Goal: Navigation & Orientation: Find specific page/section

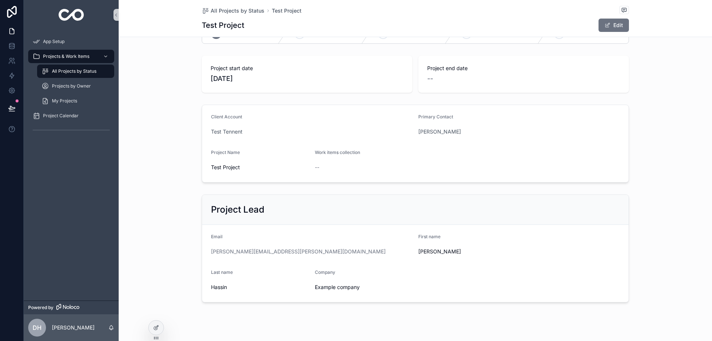
scroll to position [37, 0]
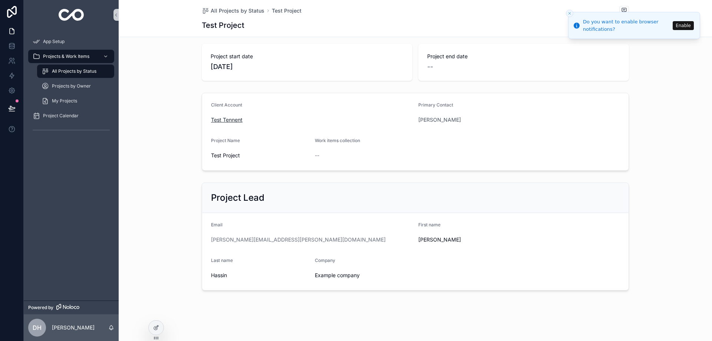
click at [215, 118] on span "Test Tennent" at bounding box center [227, 119] width 32 height 7
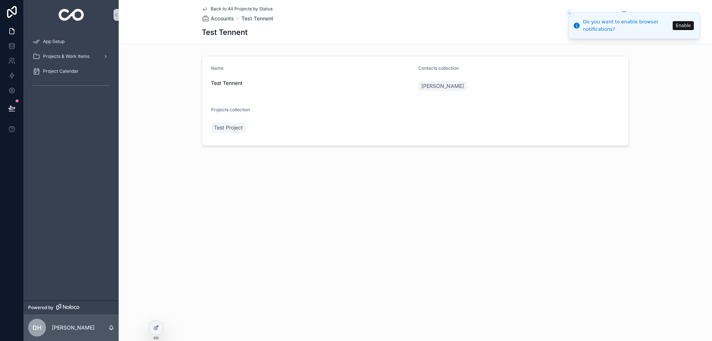
click at [228, 85] on span "Test Tennent" at bounding box center [311, 82] width 201 height 7
click at [228, 84] on span "Test Tennent" at bounding box center [311, 82] width 201 height 7
drag, startPoint x: 231, startPoint y: 86, endPoint x: 229, endPoint y: 17, distance: 68.6
click at [229, 17] on span "Accounts" at bounding box center [222, 18] width 23 height 7
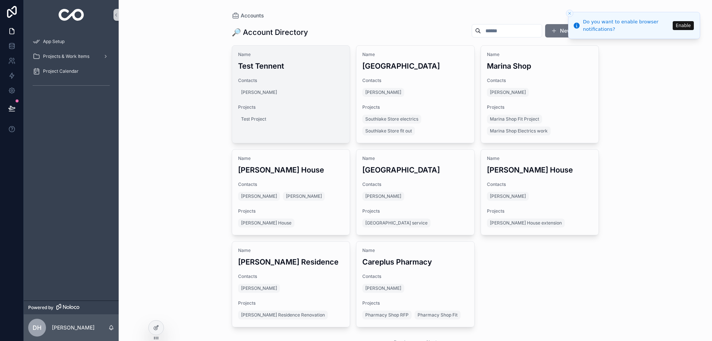
click at [341, 55] on span "Name" at bounding box center [291, 55] width 106 height 6
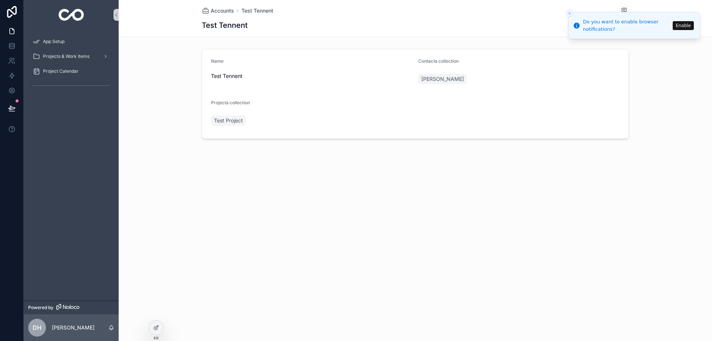
click at [570, 14] on line "Close toast" at bounding box center [569, 13] width 2 height 2
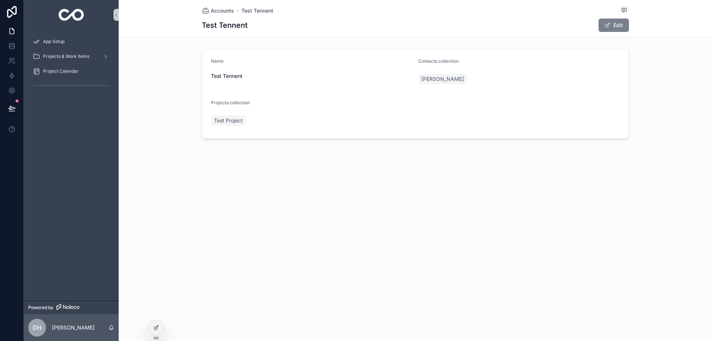
click at [619, 22] on button "Edit" at bounding box center [613, 25] width 30 height 13
click at [241, 76] on input "**********" at bounding box center [311, 77] width 201 height 10
type input "**********"
click button "[PERSON_NAME]" at bounding box center [449, 77] width 51 height 8
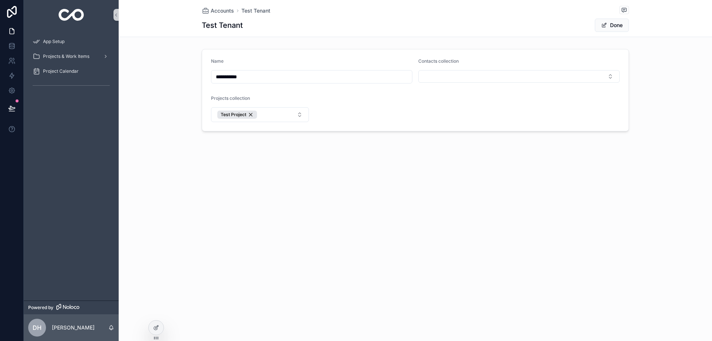
click at [311, 35] on div "Accounts Test Tenant Test Tenant Done" at bounding box center [415, 18] width 427 height 37
click at [360, 97] on form "**********" at bounding box center [415, 90] width 426 height 82
click at [446, 79] on button "Select Button" at bounding box center [518, 76] width 201 height 13
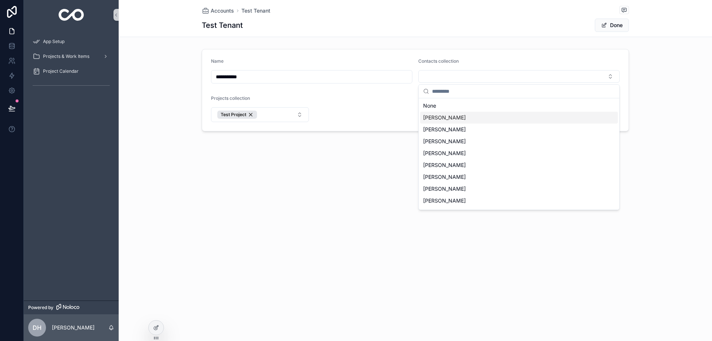
click at [432, 115] on span "[PERSON_NAME]" at bounding box center [444, 117] width 43 height 7
click at [377, 112] on form "**********" at bounding box center [415, 90] width 426 height 83
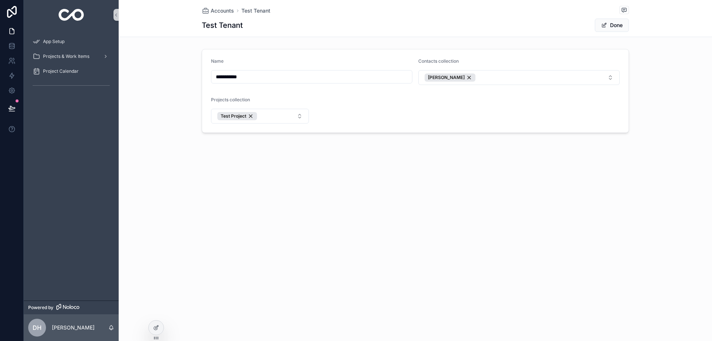
click at [329, 116] on form "**********" at bounding box center [415, 90] width 426 height 83
click at [613, 30] on button "Done" at bounding box center [611, 25] width 34 height 13
click at [265, 12] on span "Test Tenant" at bounding box center [255, 10] width 29 height 7
click at [228, 13] on span "Accounts" at bounding box center [222, 10] width 23 height 7
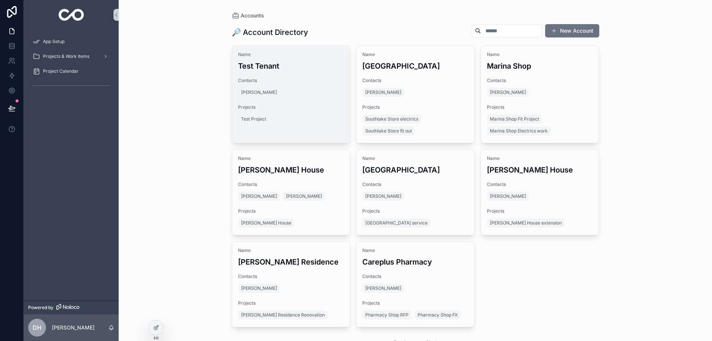
click at [290, 61] on h3 "Test Tenant" at bounding box center [291, 65] width 106 height 11
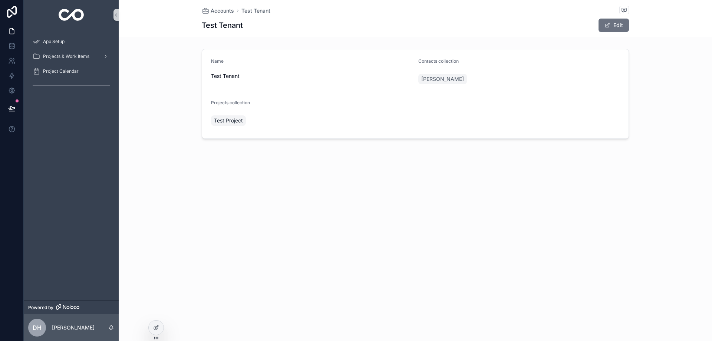
click at [232, 117] on span "Test Project" at bounding box center [228, 120] width 29 height 7
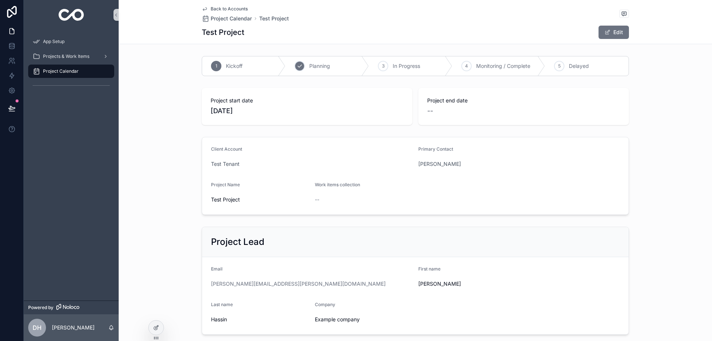
click at [356, 70] on div "2 Planning" at bounding box center [326, 65] width 83 height 19
click at [294, 66] on div "2" at bounding box center [299, 66] width 10 height 10
click at [392, 66] on span "In Progress" at bounding box center [405, 65] width 27 height 7
click at [268, 70] on div "Planning" at bounding box center [285, 65] width 98 height 19
click at [617, 29] on button "Edit" at bounding box center [613, 32] width 30 height 13
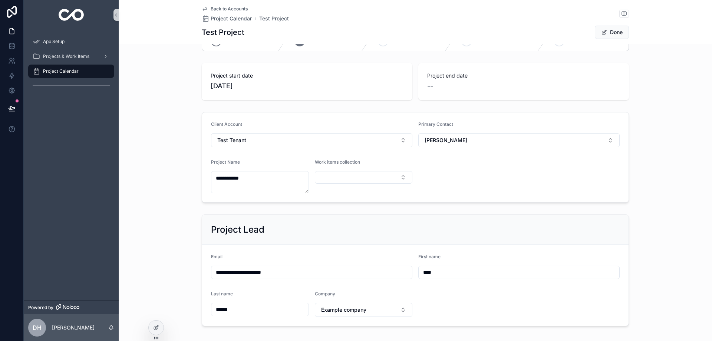
scroll to position [37, 0]
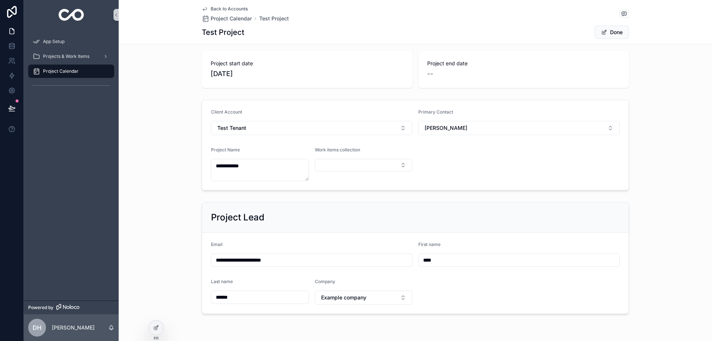
click at [431, 73] on div "--" at bounding box center [523, 74] width 193 height 10
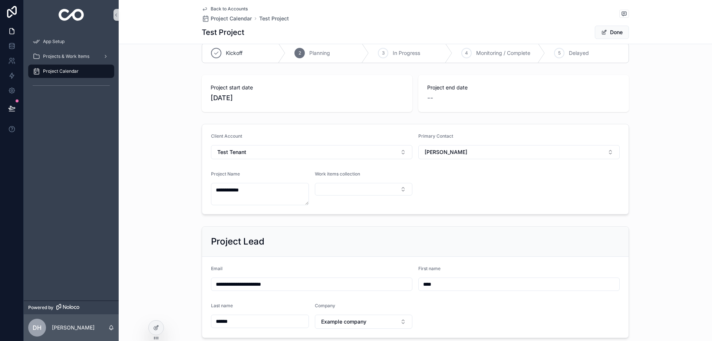
scroll to position [0, 0]
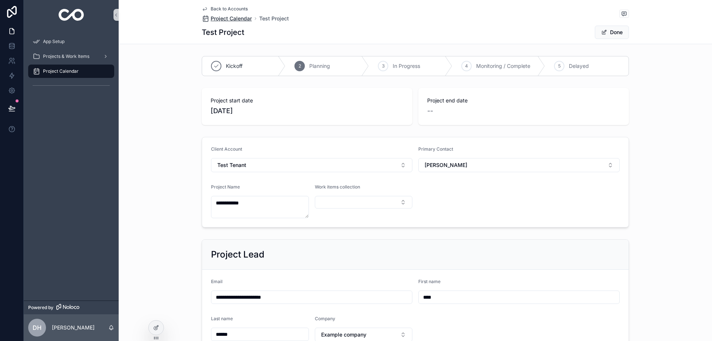
click at [226, 16] on span "Project Calendar" at bounding box center [231, 18] width 41 height 7
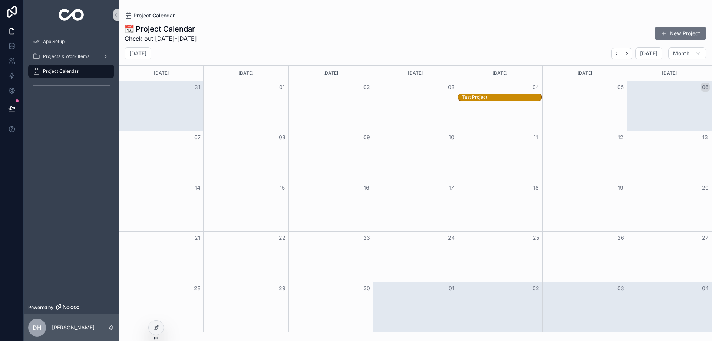
click at [152, 15] on span "Project Calendar" at bounding box center [153, 15] width 41 height 7
click at [115, 14] on icon "scrollable content" at bounding box center [115, 15] width 5 height 6
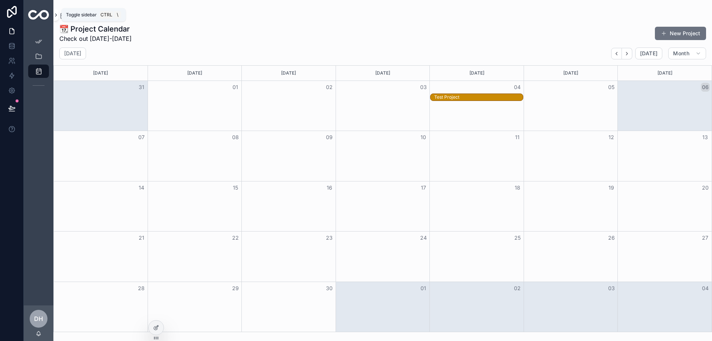
click at [54, 13] on icon "scrollable content" at bounding box center [55, 15] width 5 height 6
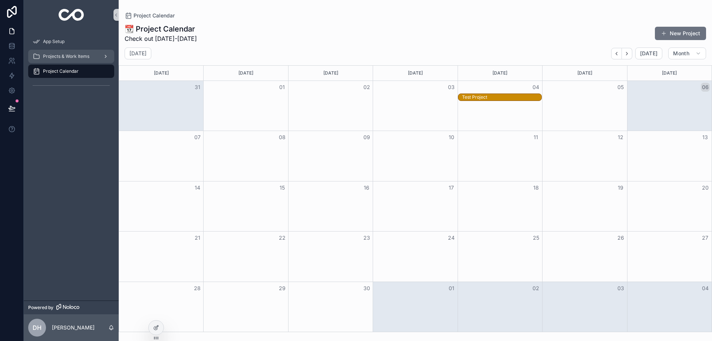
click at [61, 57] on span "Projects & Work Items" at bounding box center [66, 56] width 46 height 6
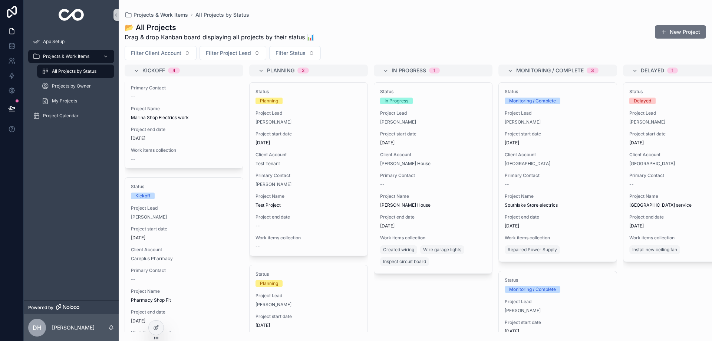
scroll to position [512, 0]
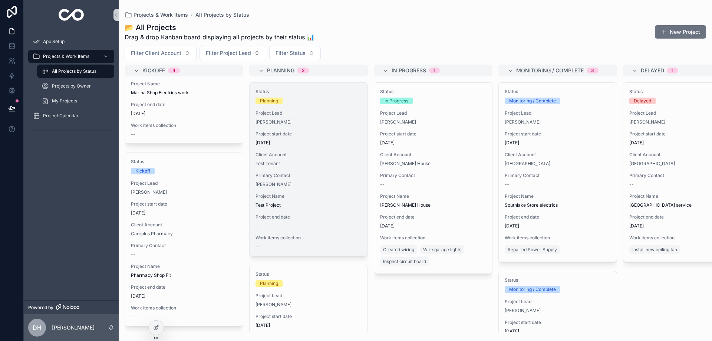
click at [331, 172] on span "Primary Contact" at bounding box center [308, 175] width 106 height 6
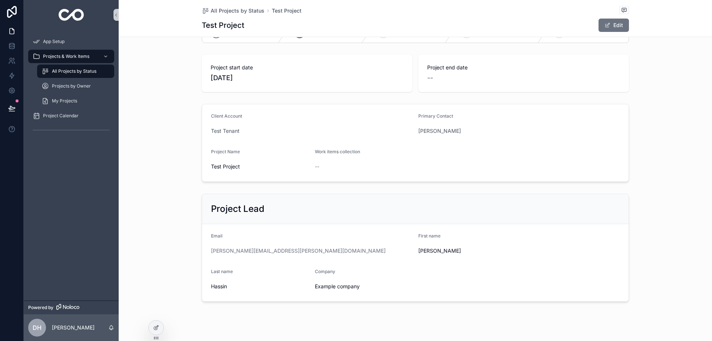
scroll to position [37, 0]
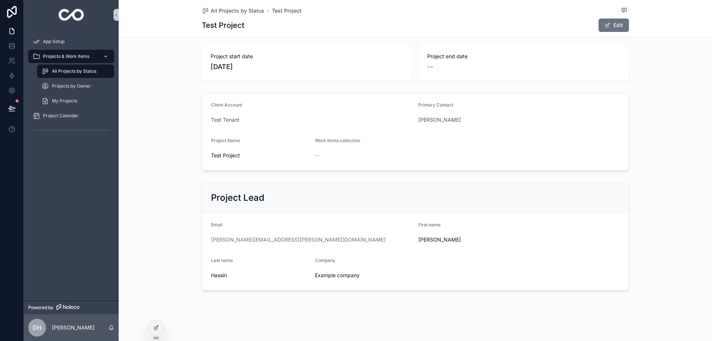
click at [97, 54] on div "Projects & Work Items" at bounding box center [71, 56] width 77 height 12
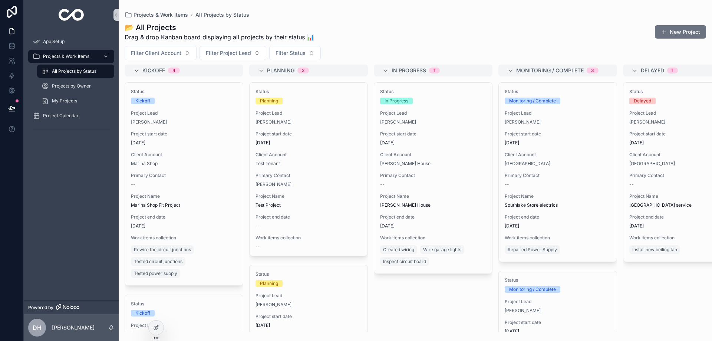
click at [58, 54] on span "Projects & Work Items" at bounding box center [66, 56] width 46 height 6
click at [11, 51] on link at bounding box center [11, 46] width 23 height 15
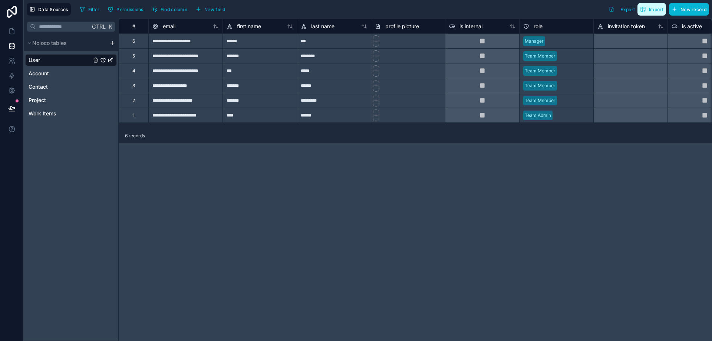
click at [647, 8] on span "Import" at bounding box center [651, 9] width 23 height 6
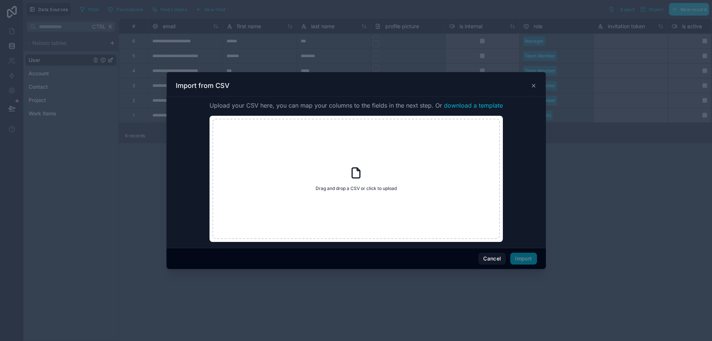
click at [533, 86] on icon at bounding box center [533, 86] width 6 height 6
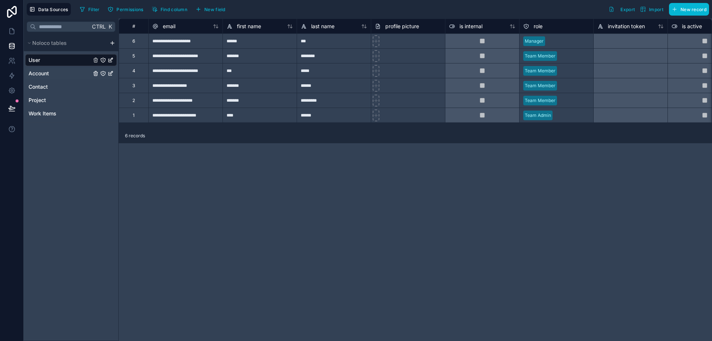
click at [68, 74] on link "Account" at bounding box center [60, 73] width 63 height 7
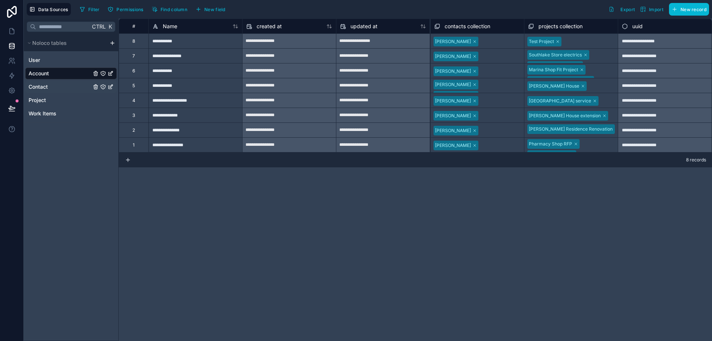
click at [47, 87] on span "Contact" at bounding box center [38, 86] width 19 height 7
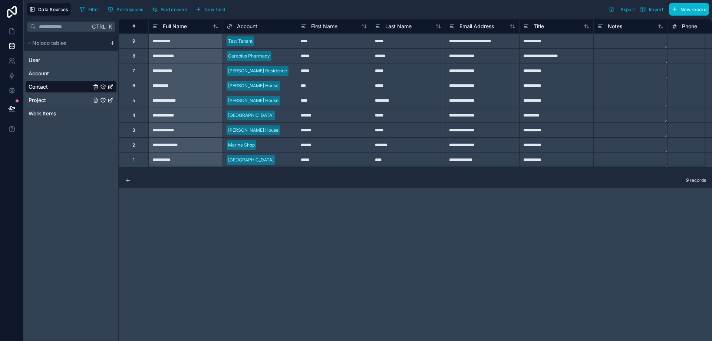
click at [47, 96] on div "Project" at bounding box center [71, 100] width 92 height 12
click at [41, 103] on span "Project" at bounding box center [37, 99] width 17 height 7
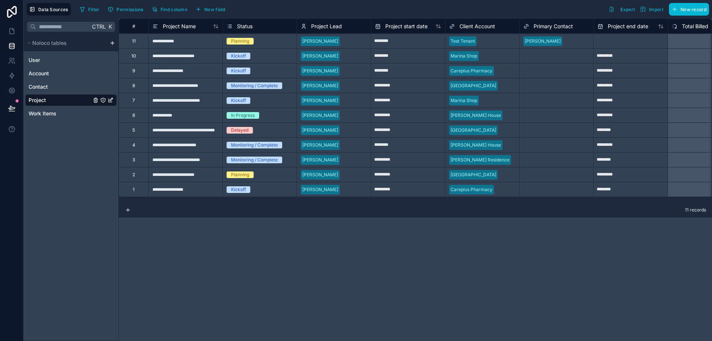
click at [165, 43] on div "**********" at bounding box center [185, 40] width 74 height 15
click at [607, 43] on input "text" at bounding box center [630, 41] width 74 height 12
select select "****"
select select "*"
click at [227, 41] on span "Planning" at bounding box center [239, 41] width 27 height 7
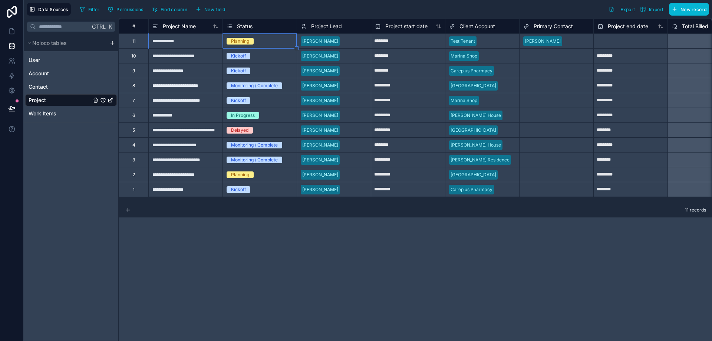
click at [163, 45] on div "**********" at bounding box center [185, 40] width 74 height 15
click at [9, 58] on icon at bounding box center [11, 60] width 7 height 7
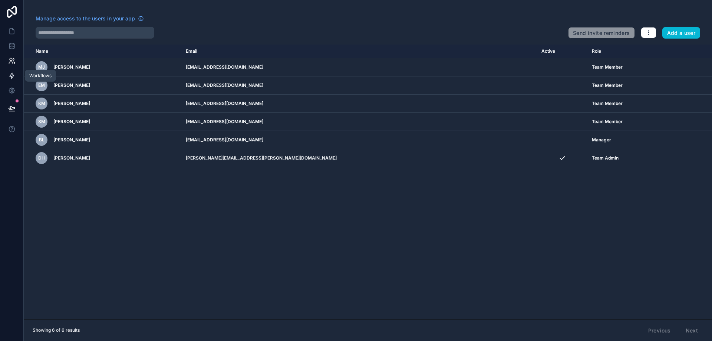
click at [14, 76] on icon at bounding box center [12, 76] width 4 height 6
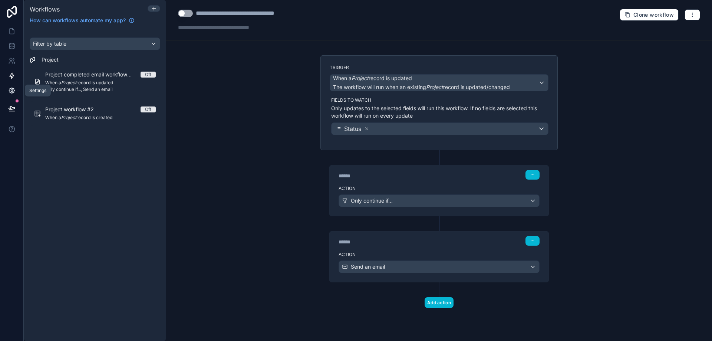
click at [14, 95] on link at bounding box center [11, 90] width 23 height 15
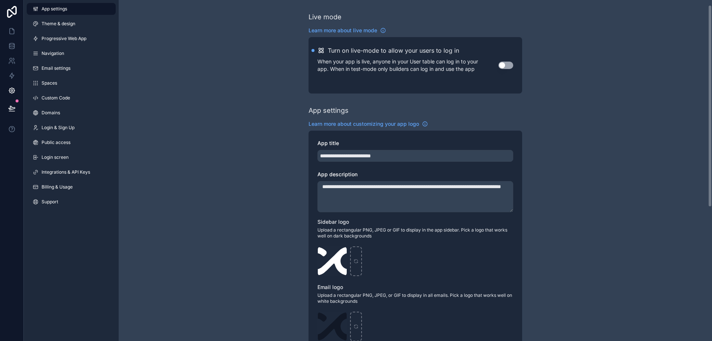
scroll to position [37, 0]
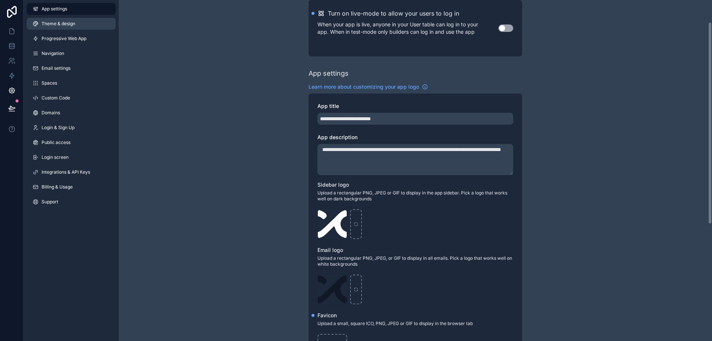
click at [46, 24] on span "Theme & design" at bounding box center [59, 24] width 34 height 6
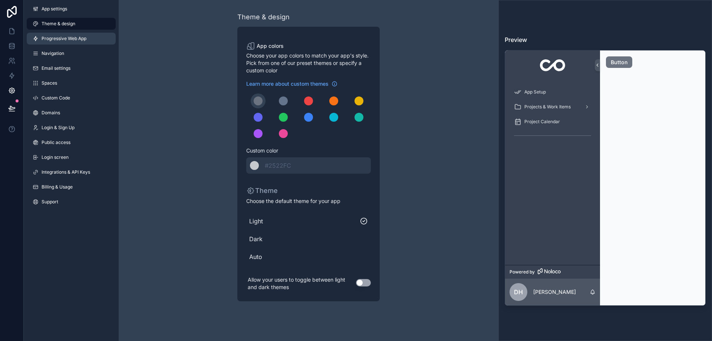
click at [49, 40] on span "Progressive Web App" at bounding box center [64, 39] width 45 height 6
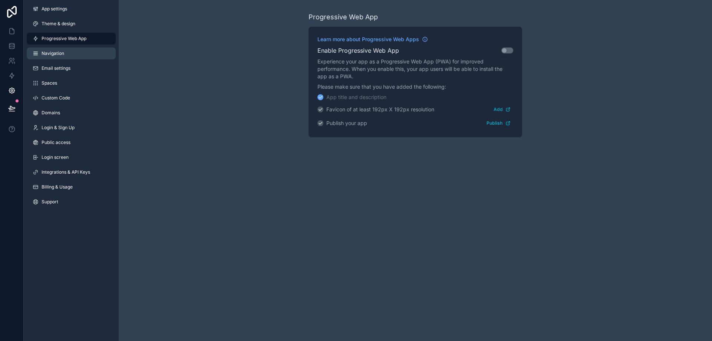
click at [48, 59] on link "Navigation" at bounding box center [71, 53] width 89 height 12
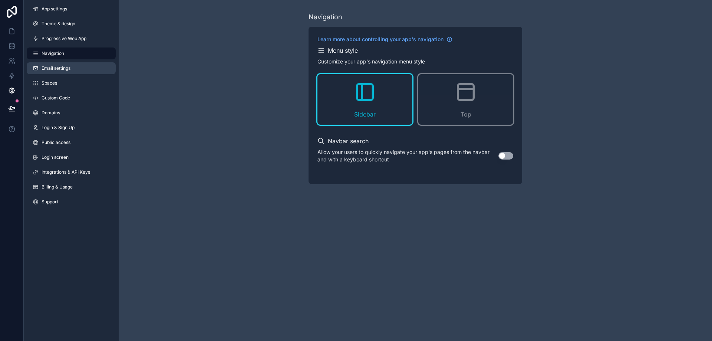
click at [54, 72] on link "Email settings" at bounding box center [71, 68] width 89 height 12
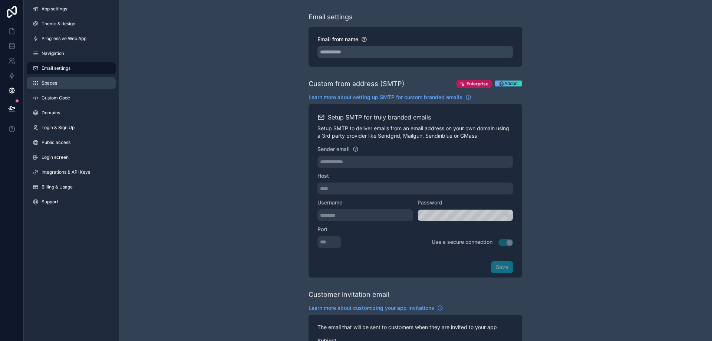
click at [55, 87] on link "Spaces" at bounding box center [71, 83] width 89 height 12
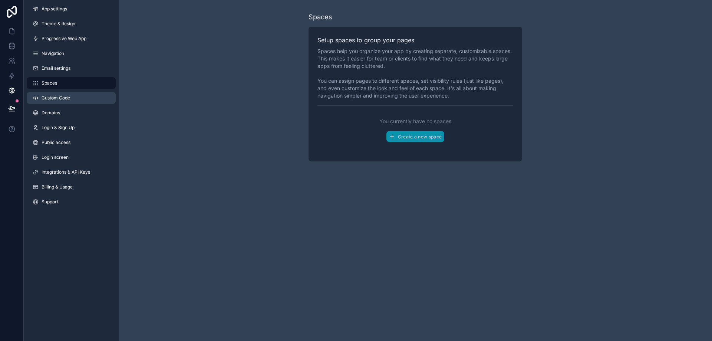
click at [59, 103] on link "Custom Code" at bounding box center [71, 98] width 89 height 12
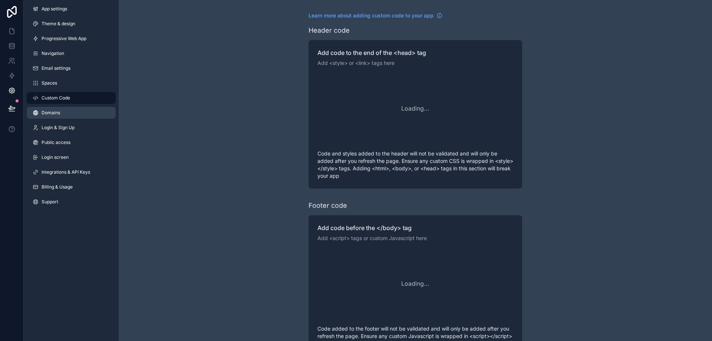
click at [59, 113] on span "Domains" at bounding box center [51, 113] width 19 height 6
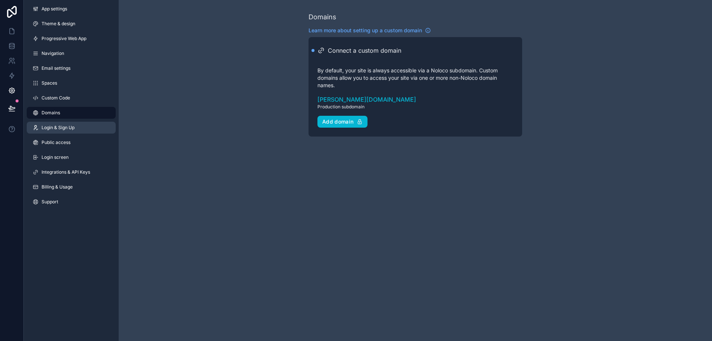
click at [61, 128] on span "Login & Sign Up" at bounding box center [58, 128] width 33 height 6
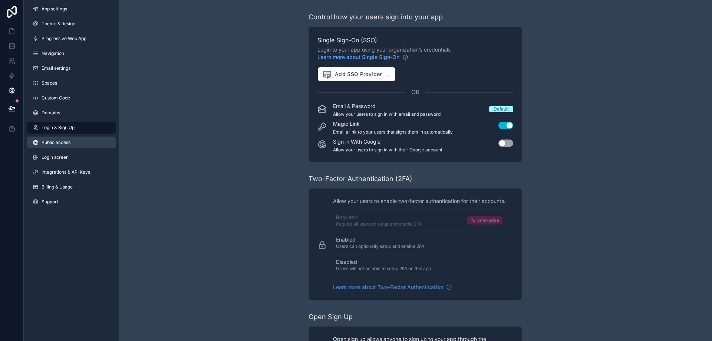
click at [62, 142] on span "Public access" at bounding box center [56, 142] width 29 height 6
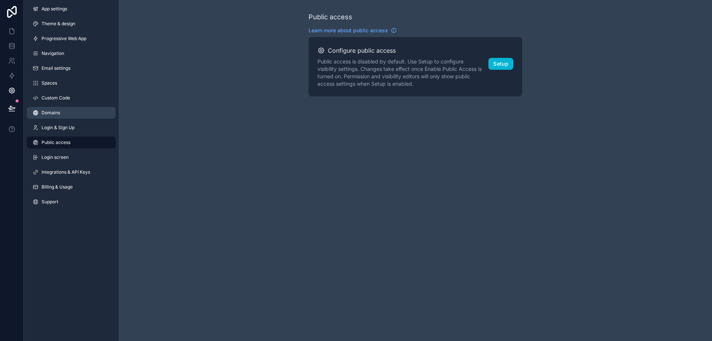
click at [57, 108] on link "Domains" at bounding box center [71, 113] width 89 height 12
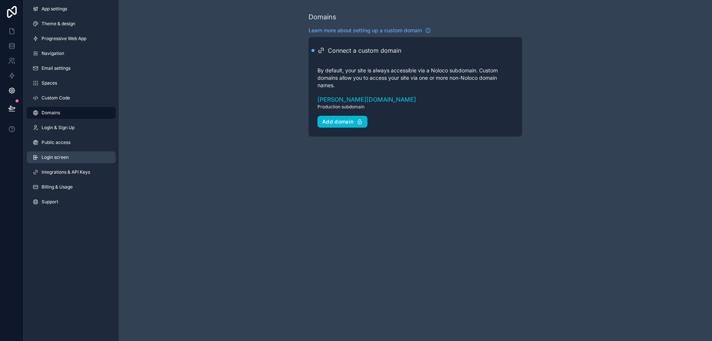
click at [76, 160] on link "Login screen" at bounding box center [71, 157] width 89 height 12
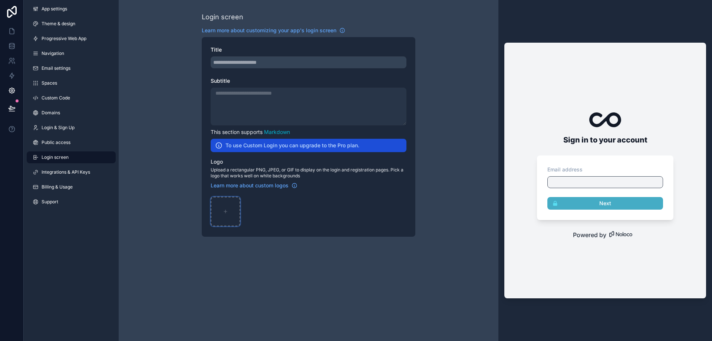
click at [234, 210] on div "scrollable content" at bounding box center [226, 211] width 30 height 30
type input "**********"
click at [224, 212] on div "getwizer-logo-01 .png" at bounding box center [226, 211] width 30 height 30
click at [302, 201] on div "getwizer-logo-01 .png" at bounding box center [309, 211] width 196 height 30
click at [236, 101] on div "scrollable content" at bounding box center [309, 106] width 196 height 38
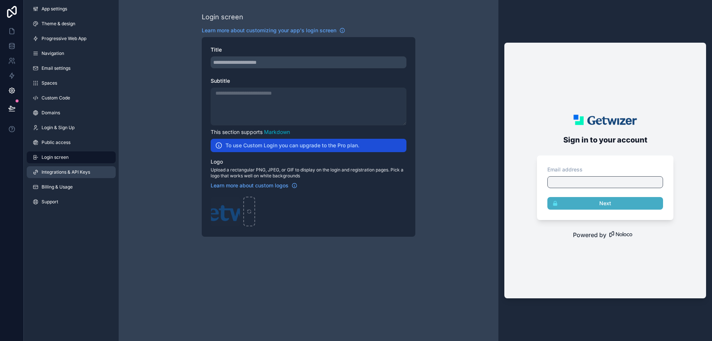
click at [67, 174] on span "Integrations & API Keys" at bounding box center [66, 172] width 49 height 6
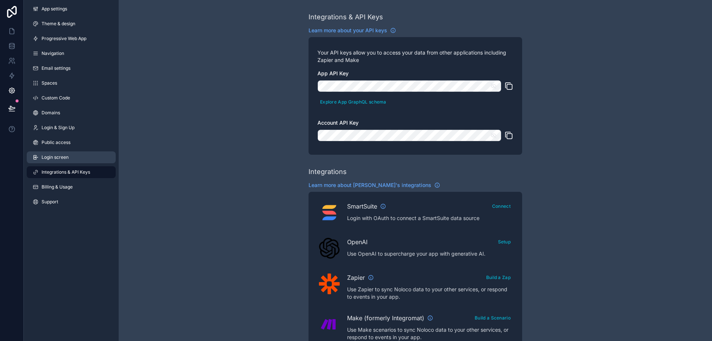
click at [68, 160] on link "Login screen" at bounding box center [71, 157] width 89 height 12
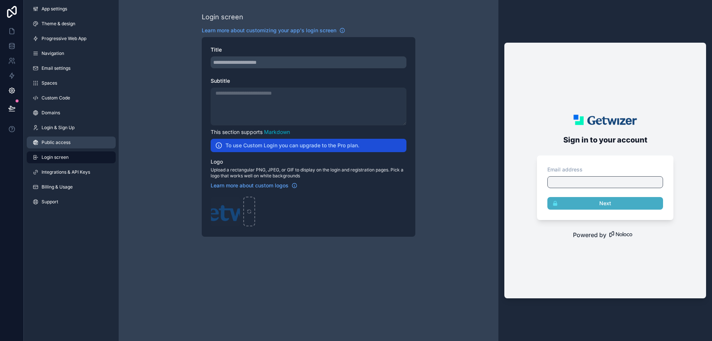
click at [67, 140] on span "Public access" at bounding box center [56, 142] width 29 height 6
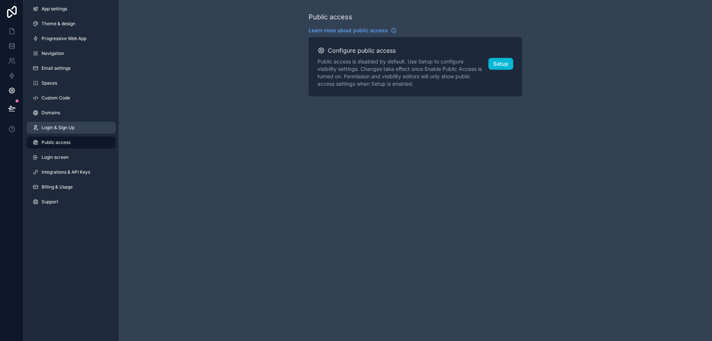
click at [70, 129] on span "Login & Sign Up" at bounding box center [58, 128] width 33 height 6
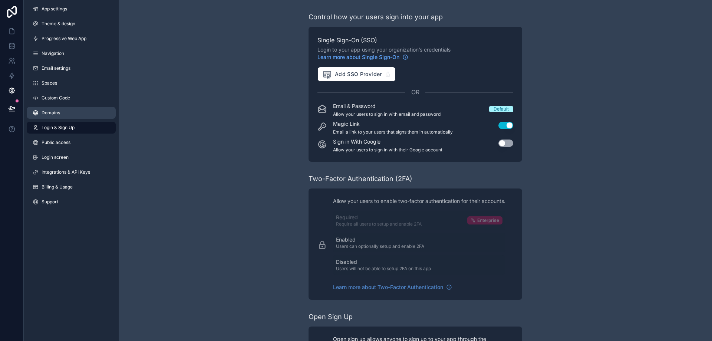
click at [64, 115] on link "Domains" at bounding box center [71, 113] width 89 height 12
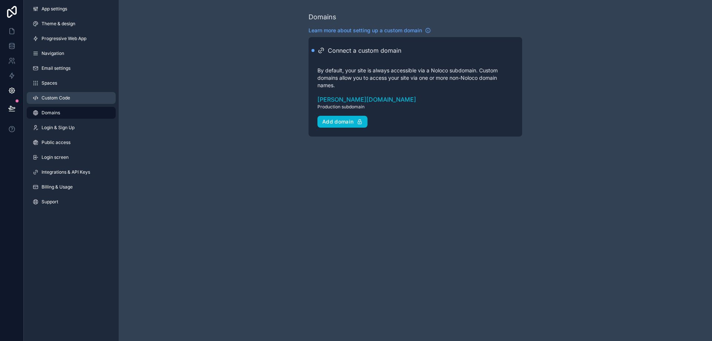
click at [65, 101] on link "Custom Code" at bounding box center [71, 98] width 89 height 12
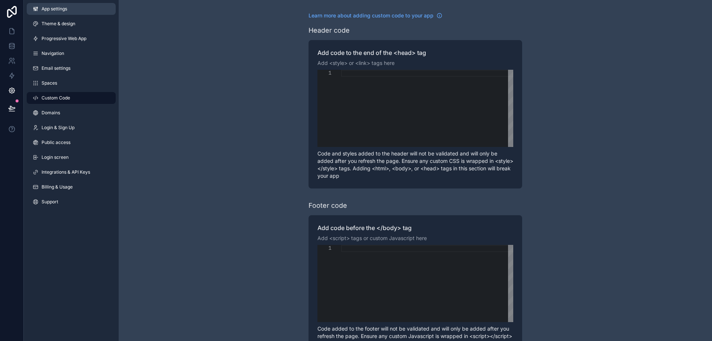
click at [41, 3] on link "App settings" at bounding box center [71, 9] width 89 height 12
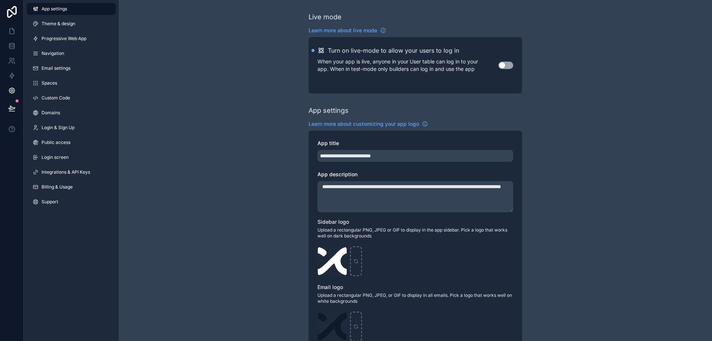
click at [48, 9] on span "App settings" at bounding box center [55, 9] width 26 height 6
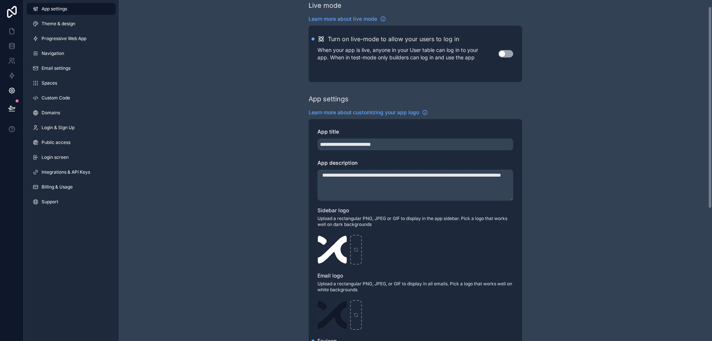
scroll to position [11, 0]
click at [55, 36] on span "Progressive Web App" at bounding box center [64, 39] width 45 height 6
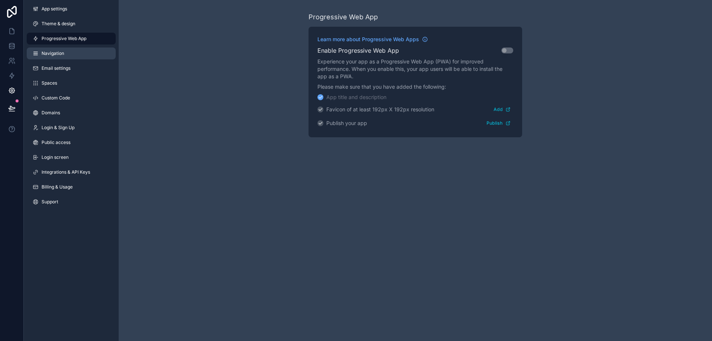
click at [52, 55] on span "Navigation" at bounding box center [53, 53] width 23 height 6
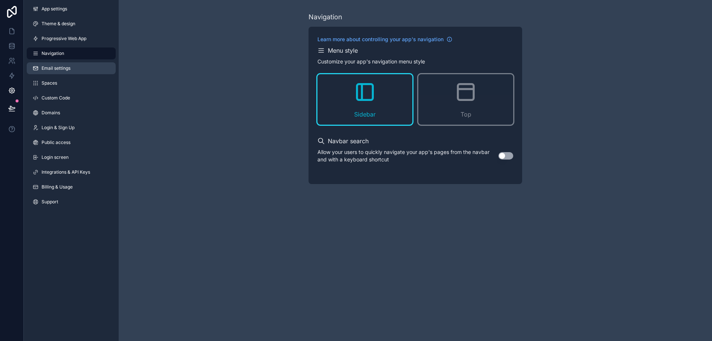
click at [48, 65] on span "Email settings" at bounding box center [56, 68] width 29 height 6
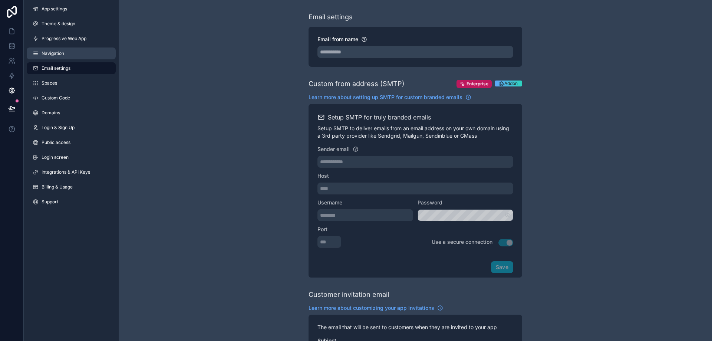
click at [57, 53] on span "Navigation" at bounding box center [53, 53] width 23 height 6
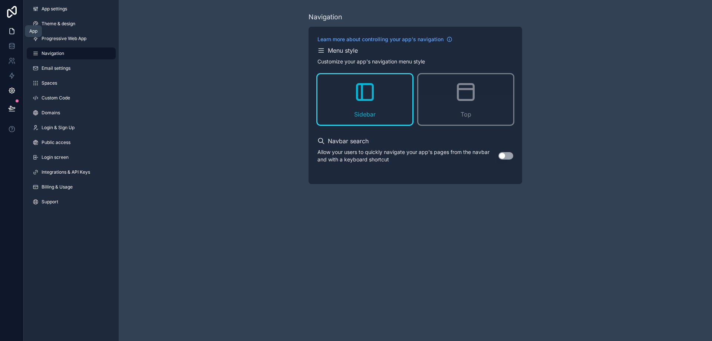
click at [14, 32] on icon at bounding box center [12, 32] width 4 height 6
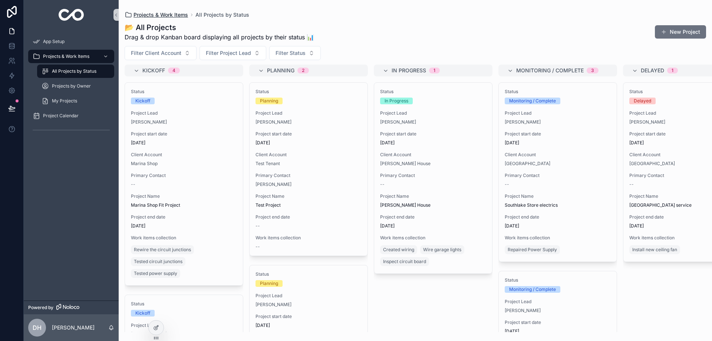
click at [172, 16] on span "Projects & Work Items" at bounding box center [160, 14] width 54 height 7
click at [73, 97] on div "My Projects" at bounding box center [76, 101] width 68 height 12
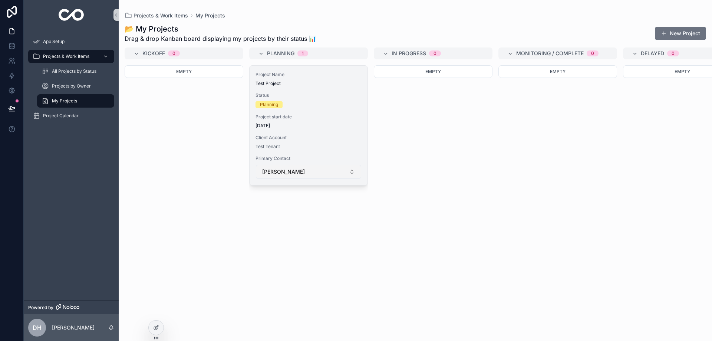
click at [317, 169] on button "[PERSON_NAME]" at bounding box center [308, 172] width 105 height 14
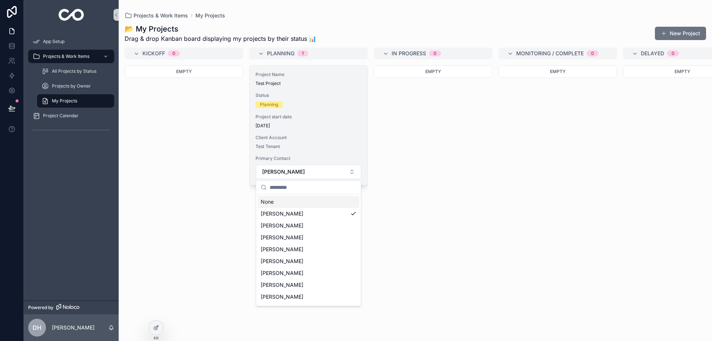
click at [323, 140] on div "Client Account Test Tenant" at bounding box center [308, 142] width 106 height 15
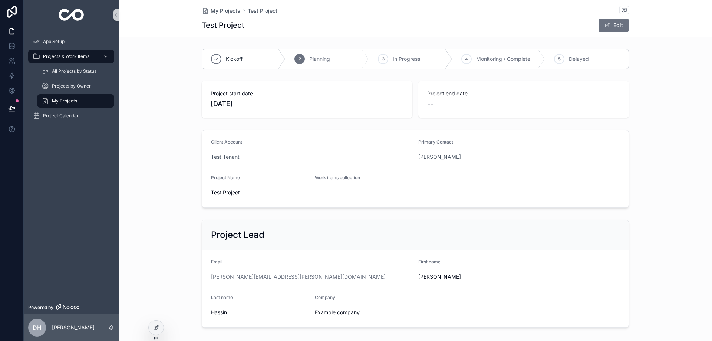
click at [59, 57] on span "Projects & Work Items" at bounding box center [66, 56] width 46 height 6
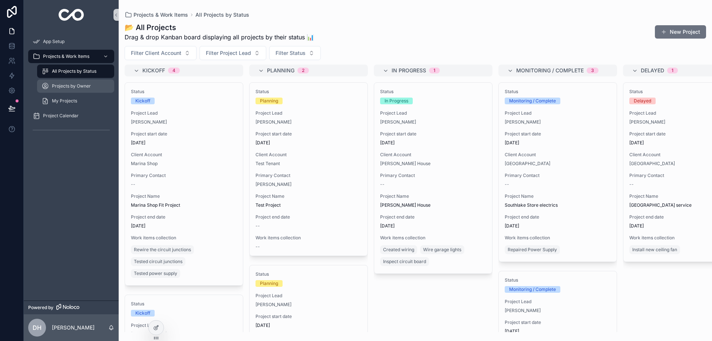
click at [90, 91] on div "Projects by Owner" at bounding box center [76, 86] width 68 height 12
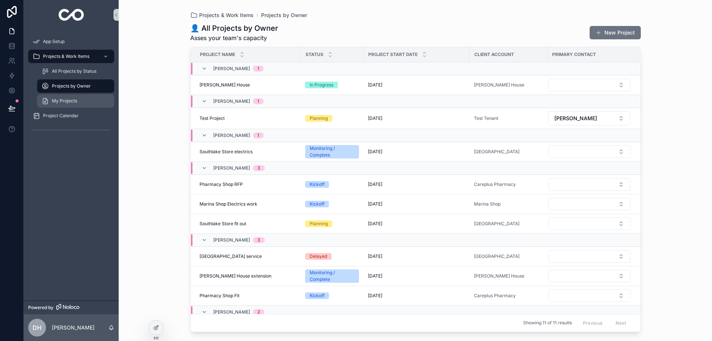
click at [77, 103] on span "My Projects" at bounding box center [64, 101] width 25 height 6
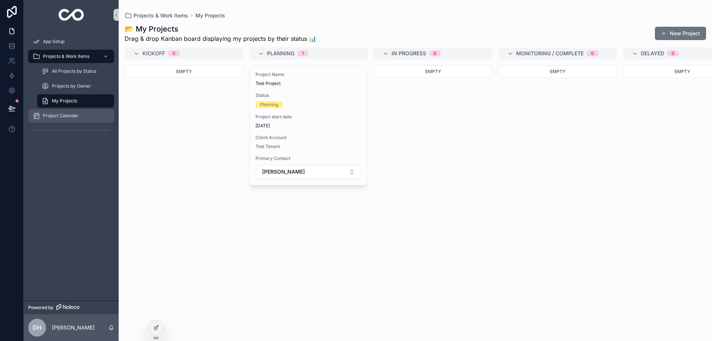
click at [74, 116] on span "Project Calendar" at bounding box center [61, 116] width 36 height 6
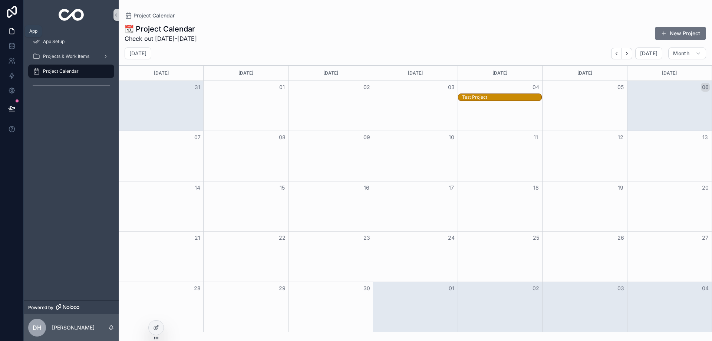
click at [11, 29] on icon at bounding box center [11, 30] width 7 height 7
click at [11, 32] on icon at bounding box center [11, 30] width 7 height 7
click at [91, 42] on div "App Setup" at bounding box center [71, 42] width 77 height 12
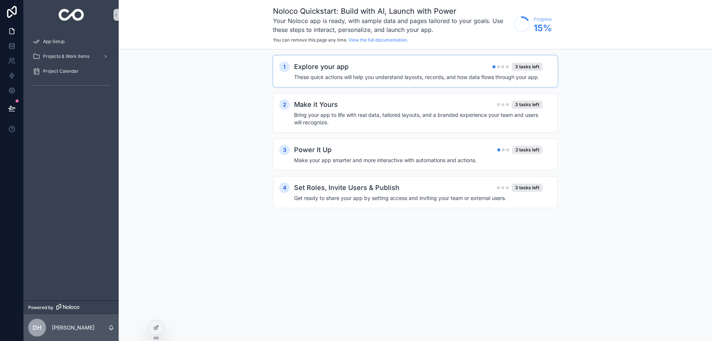
click at [349, 66] on div "Explore your app 3 tasks left" at bounding box center [418, 67] width 248 height 10
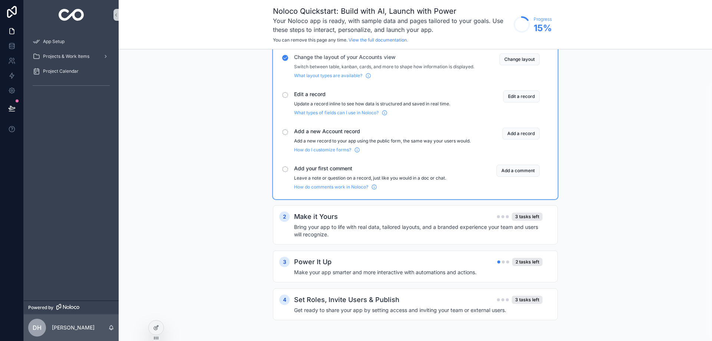
scroll to position [45, 0]
click at [411, 227] on h4 "Bring your app to life with real data, tailored layouts, and a branded experien…" at bounding box center [418, 230] width 248 height 15
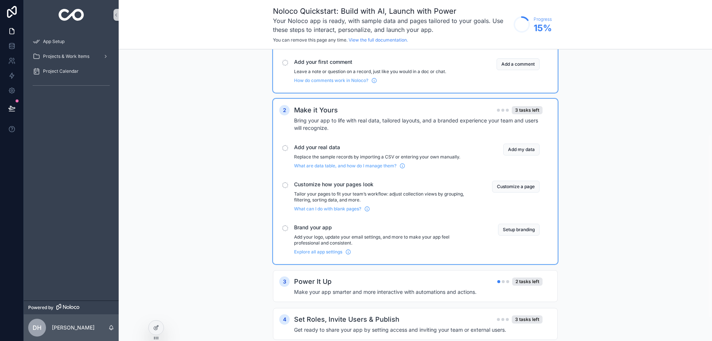
scroll to position [134, 0]
